Goal: Task Accomplishment & Management: Use online tool/utility

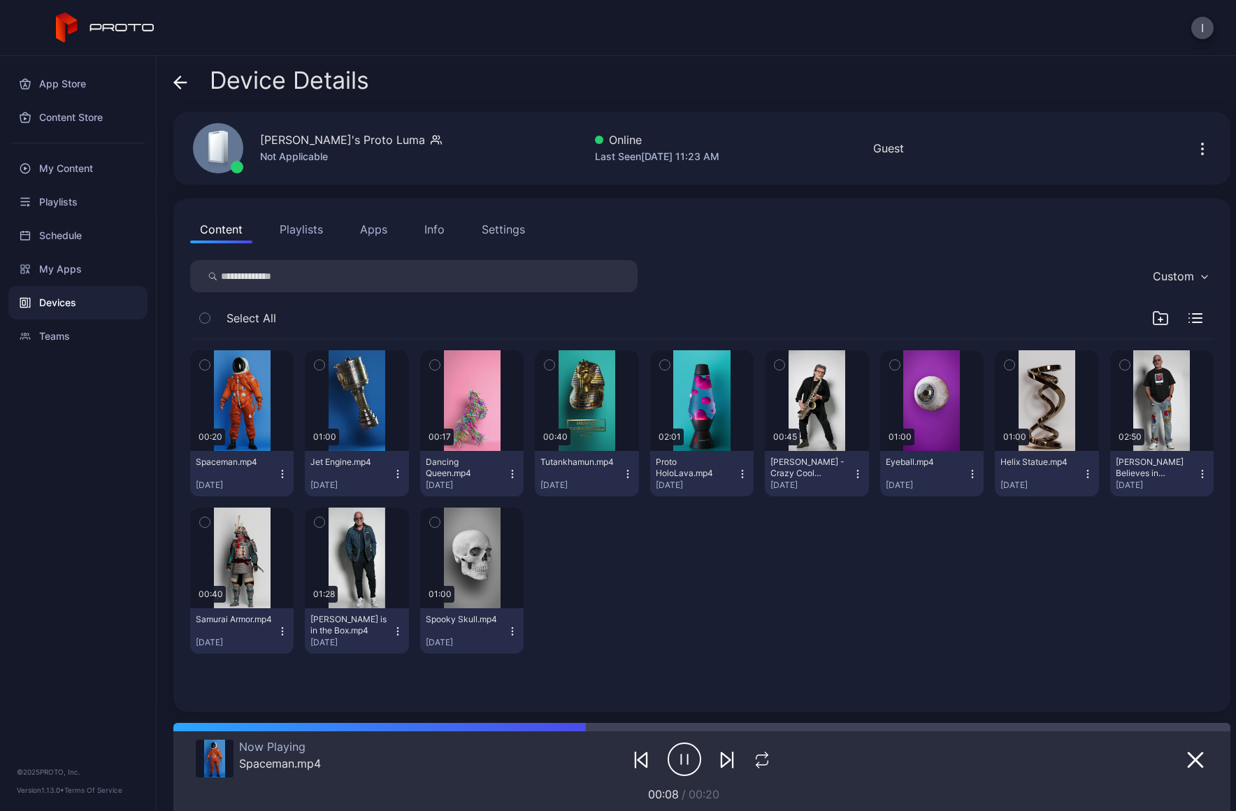
click at [129, 299] on div "Devices" at bounding box center [77, 303] width 139 height 34
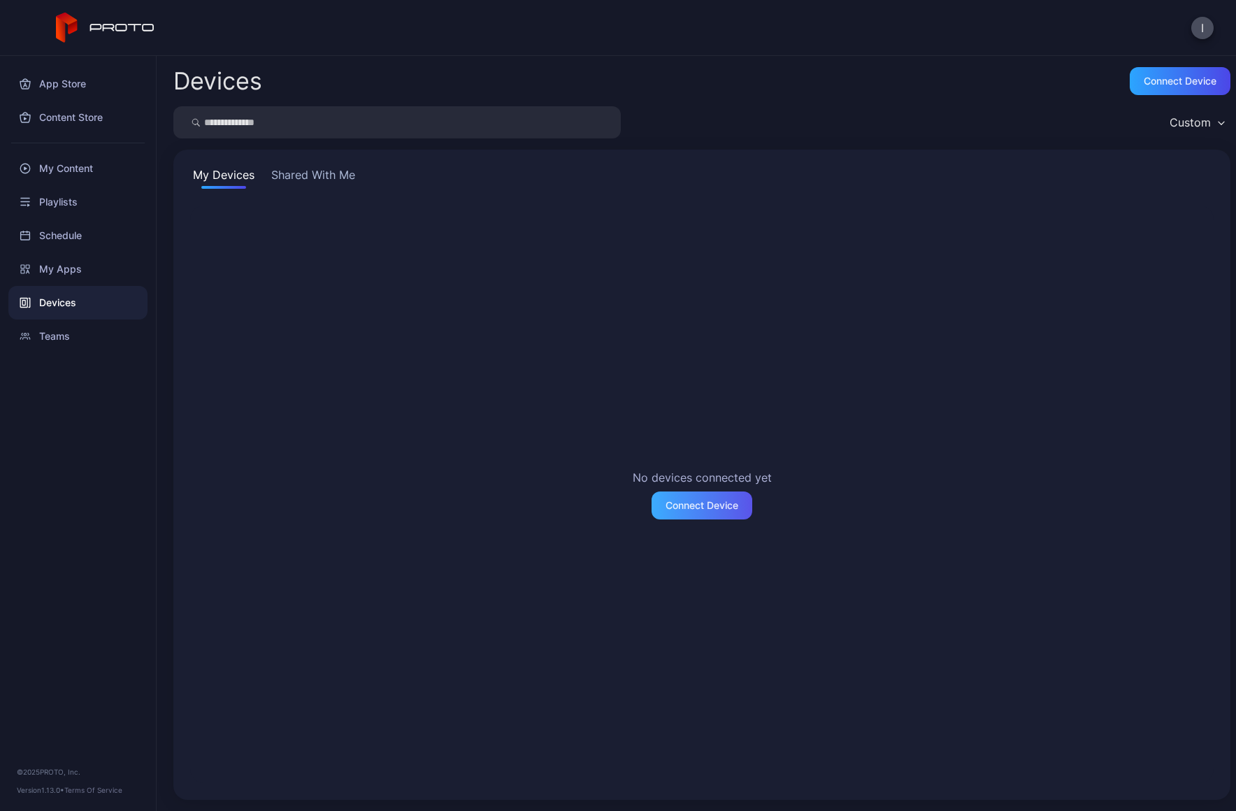
click at [657, 516] on div "Connect Device" at bounding box center [701, 505] width 101 height 28
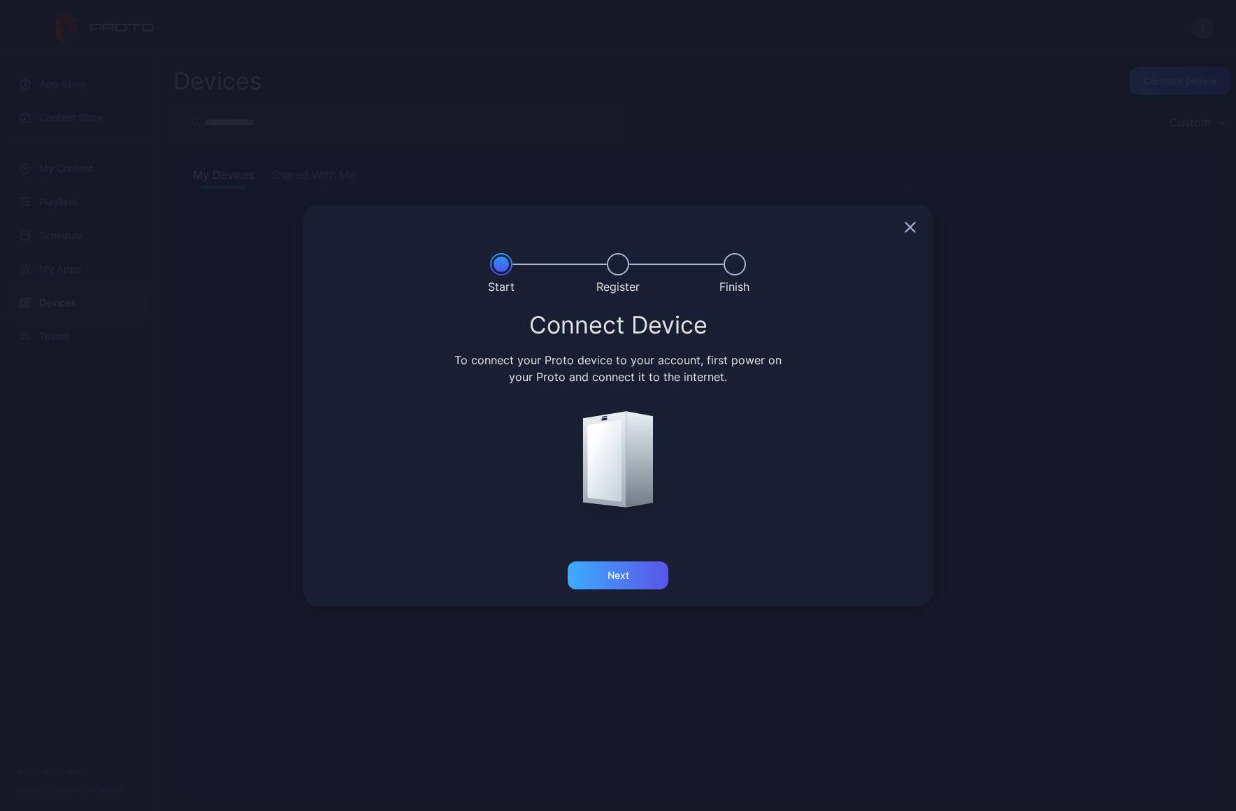
click at [631, 579] on div "Next" at bounding box center [617, 575] width 101 height 28
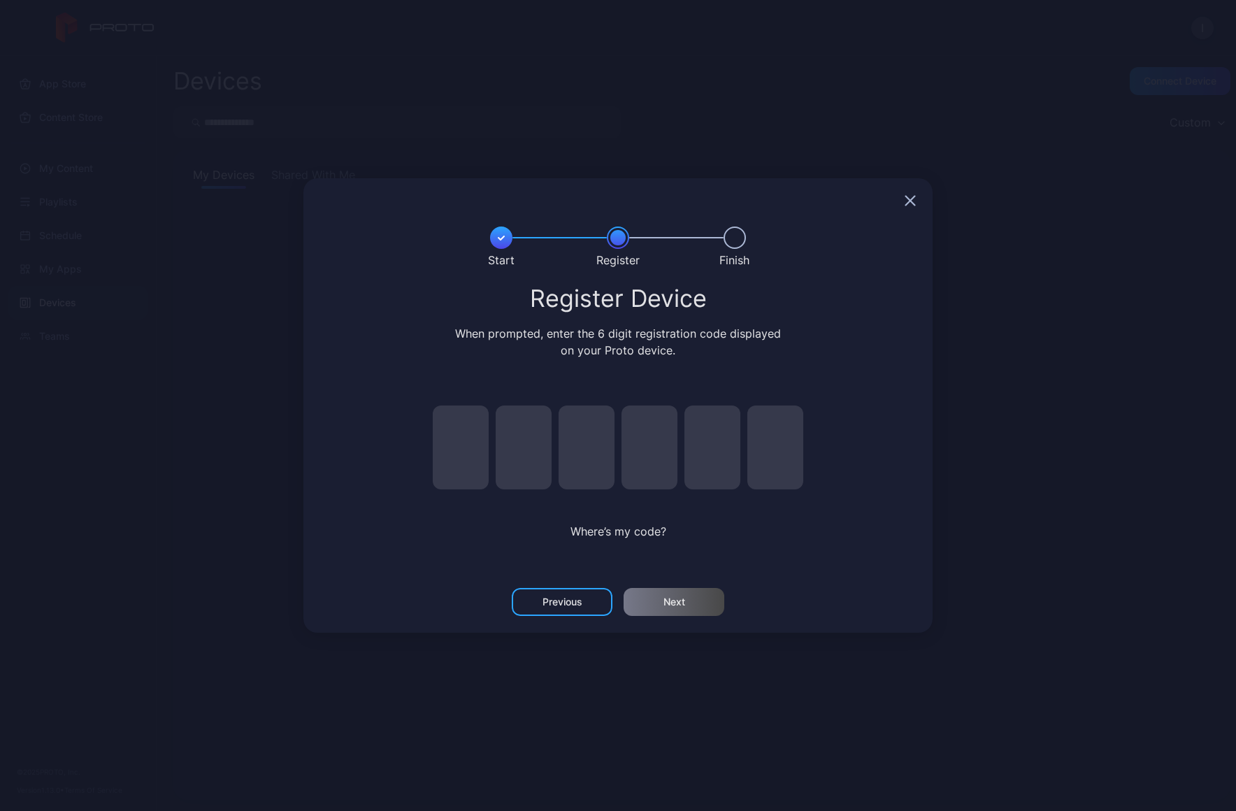
click at [912, 204] on icon "button" at bounding box center [909, 200] width 11 height 11
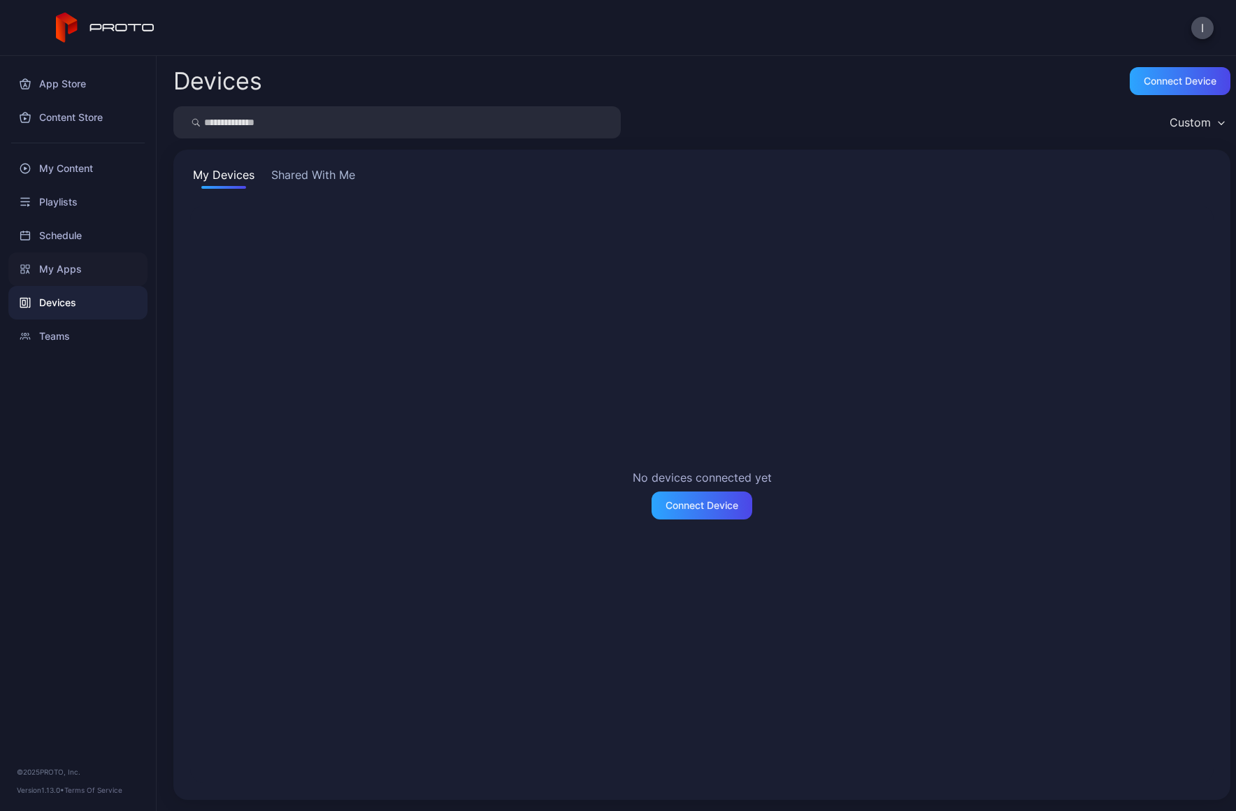
click at [62, 274] on div "My Apps" at bounding box center [77, 269] width 139 height 34
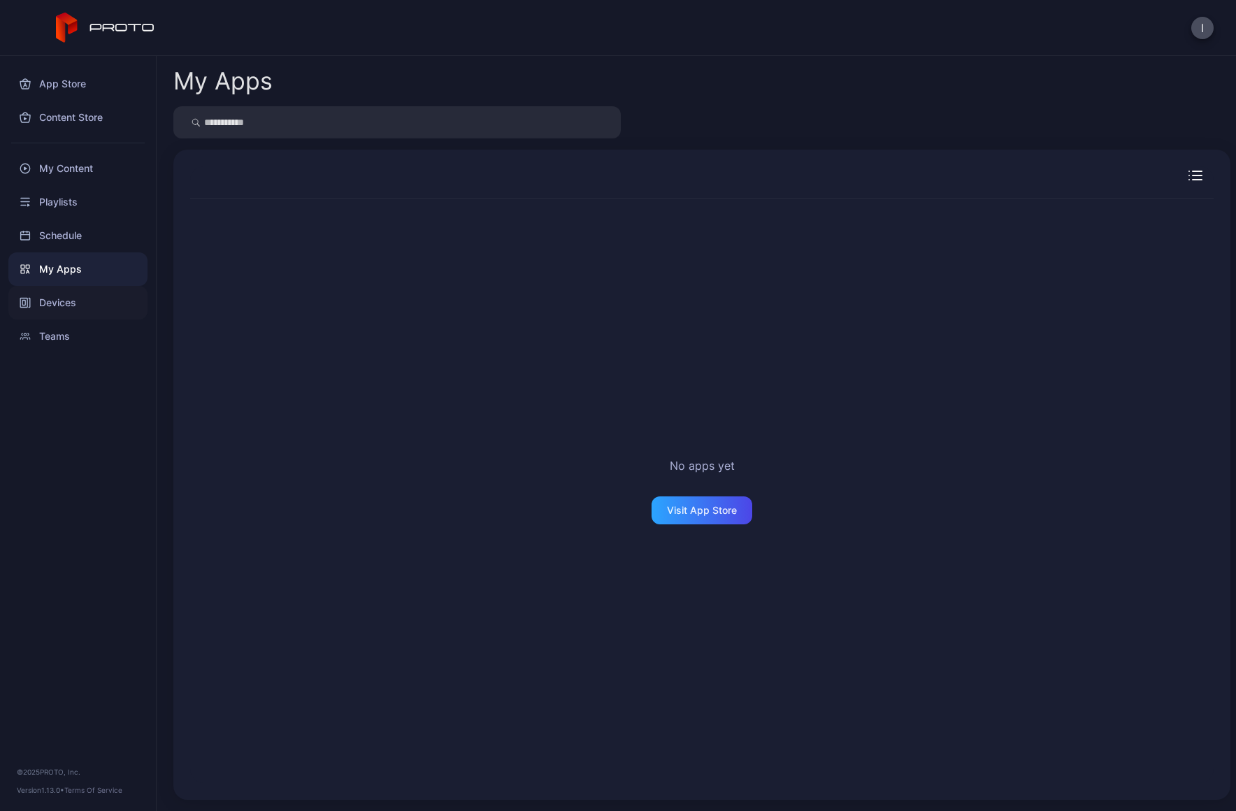
click at [87, 293] on div "Devices" at bounding box center [77, 303] width 139 height 34
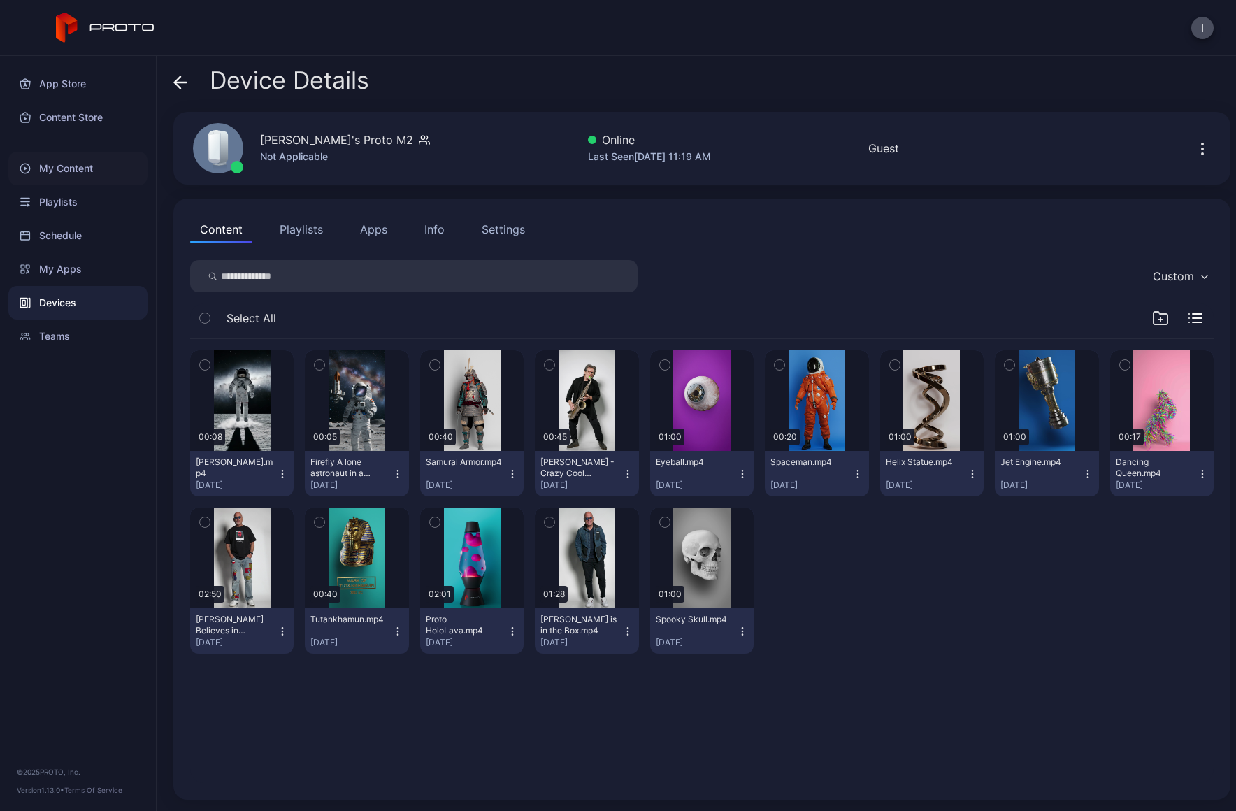
click at [88, 163] on div "My Content" at bounding box center [77, 169] width 139 height 34
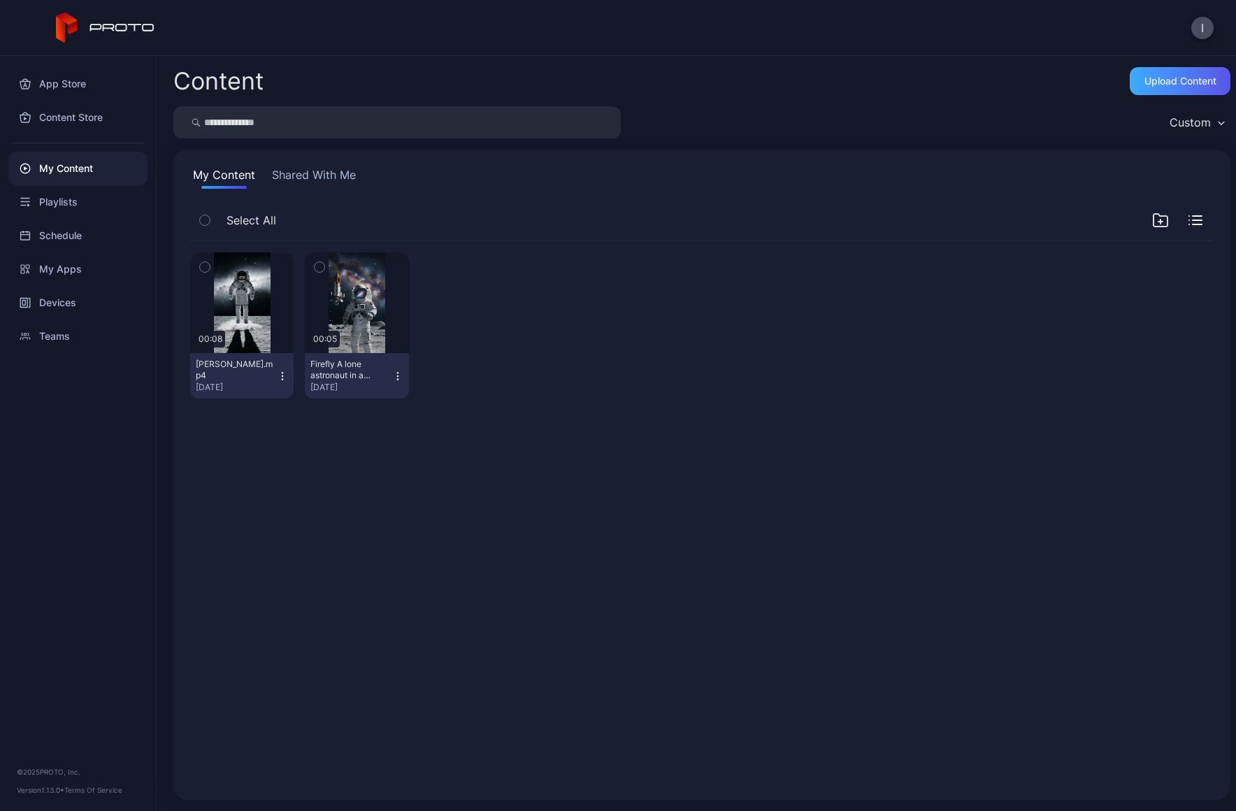
click at [1186, 91] on div "Upload Content" at bounding box center [1179, 81] width 101 height 28
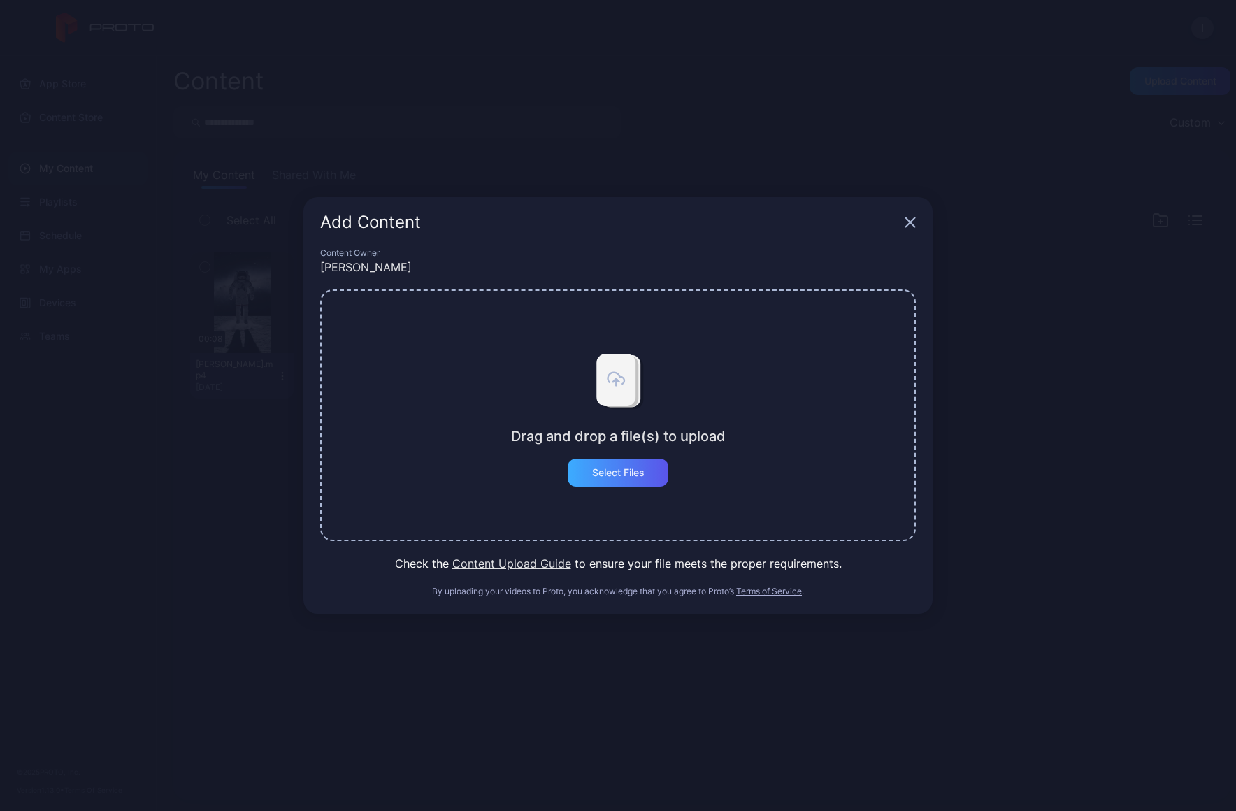
click at [630, 461] on div "Select Files" at bounding box center [617, 472] width 101 height 28
click at [6, 305] on div "Add Content Content Owner [PERSON_NAME] and drop a file(s) to upload Select Fil…" at bounding box center [618, 405] width 1236 height 811
